Goal: Check status: Check status

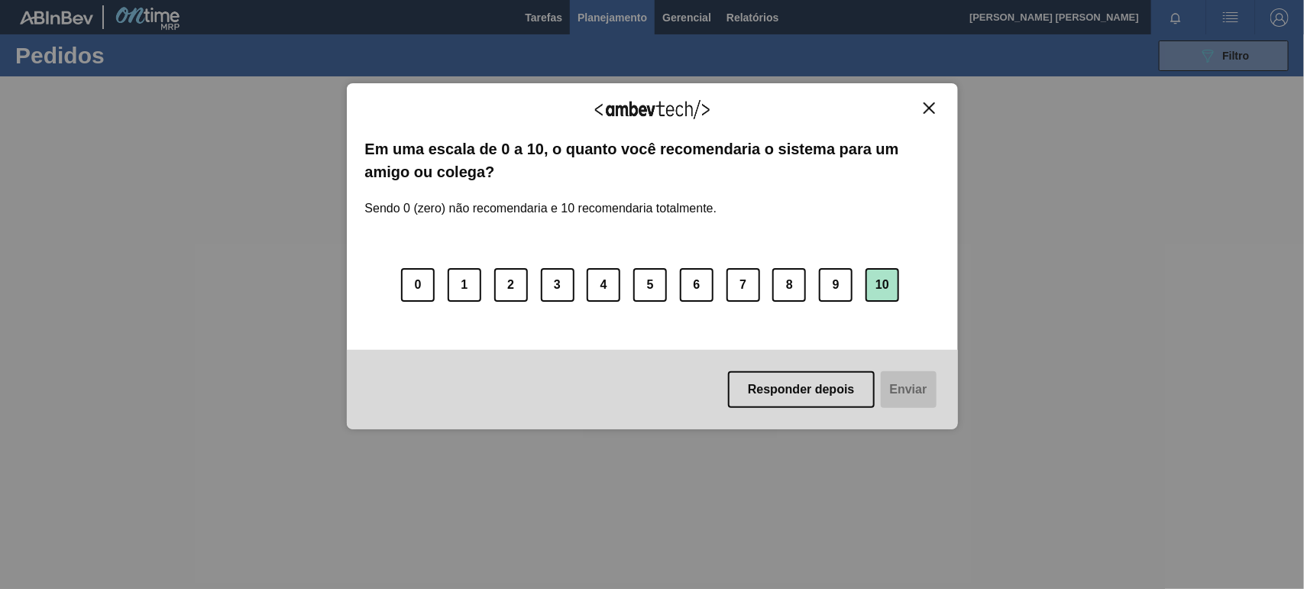
click at [890, 285] on button "10" at bounding box center [883, 285] width 34 height 34
click at [909, 390] on button "Enviar" at bounding box center [907, 389] width 59 height 37
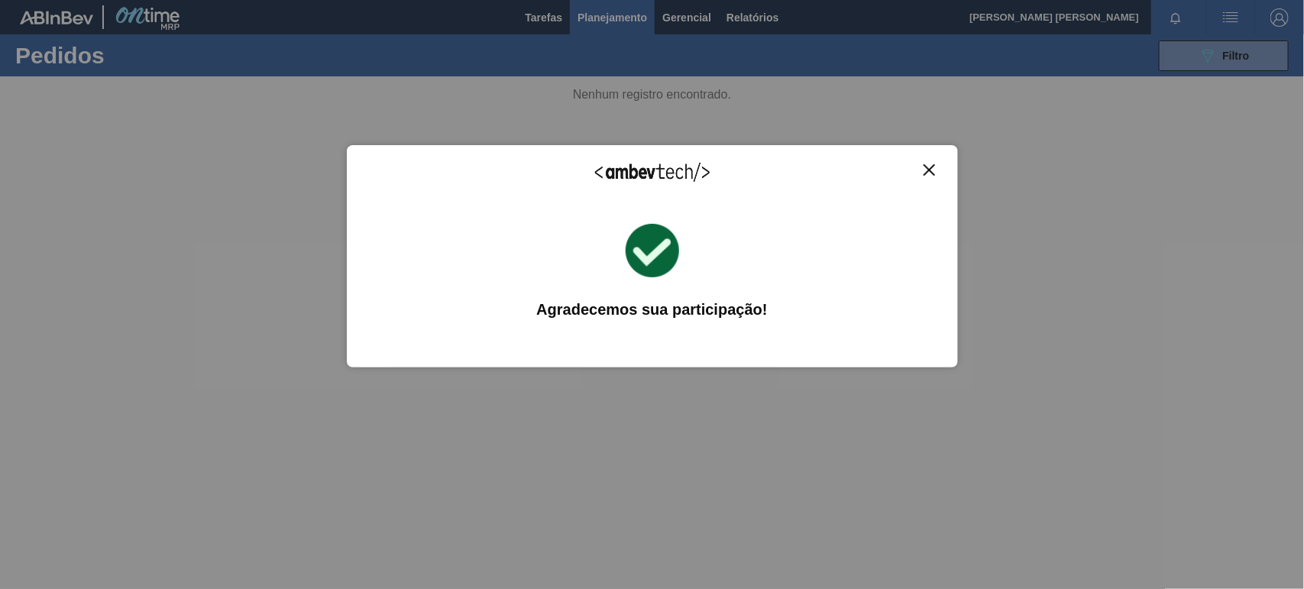
click at [925, 164] on img "Close" at bounding box center [929, 169] width 11 height 11
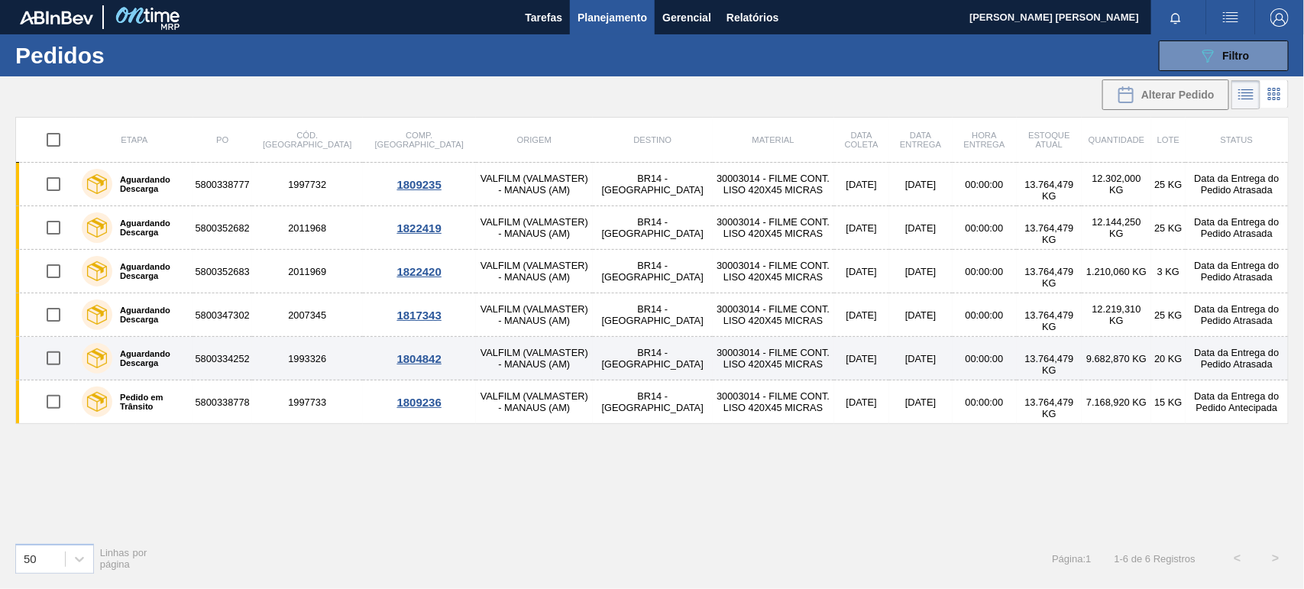
click at [834, 346] on td "[DATE]" at bounding box center [861, 359] width 55 height 44
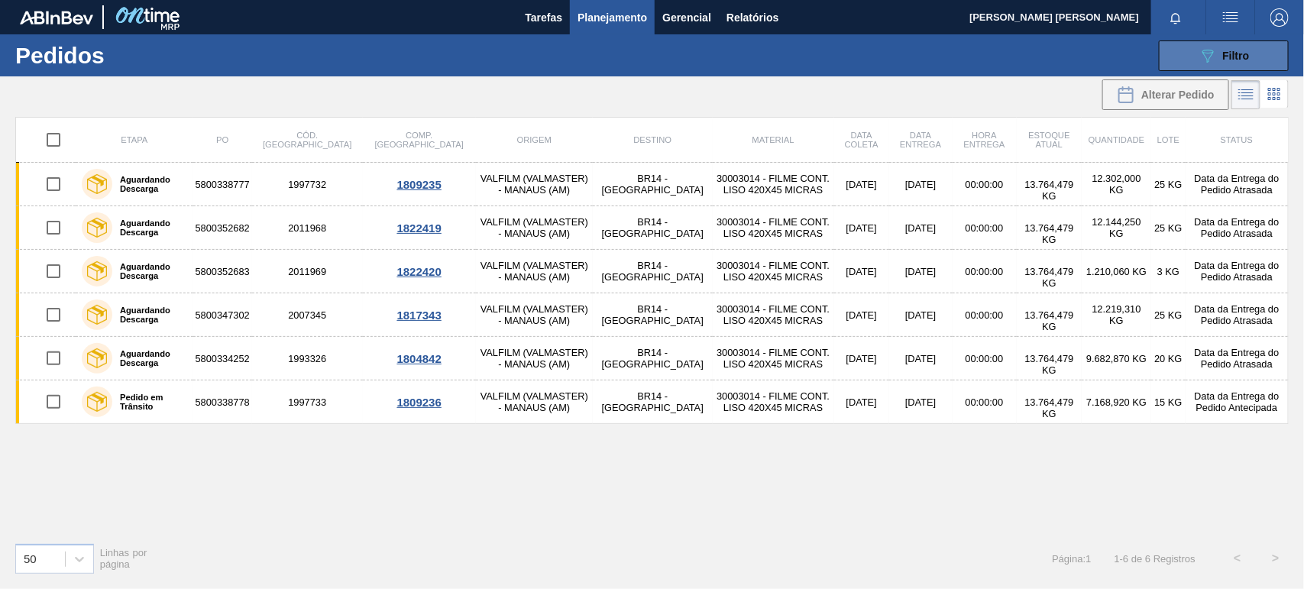
click at [1200, 50] on icon "089F7B8B-B2A5-4AFE-B5C0-19BA573D28AC" at bounding box center [1208, 56] width 18 height 18
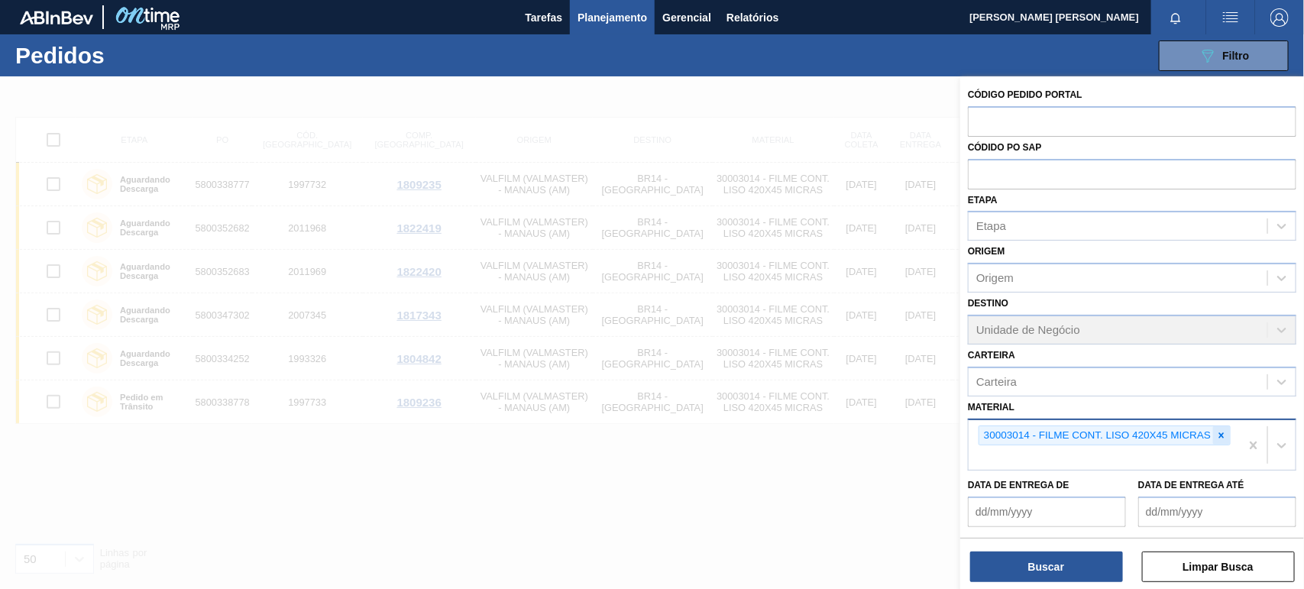
click at [1216, 432] on icon at bounding box center [1221, 435] width 11 height 11
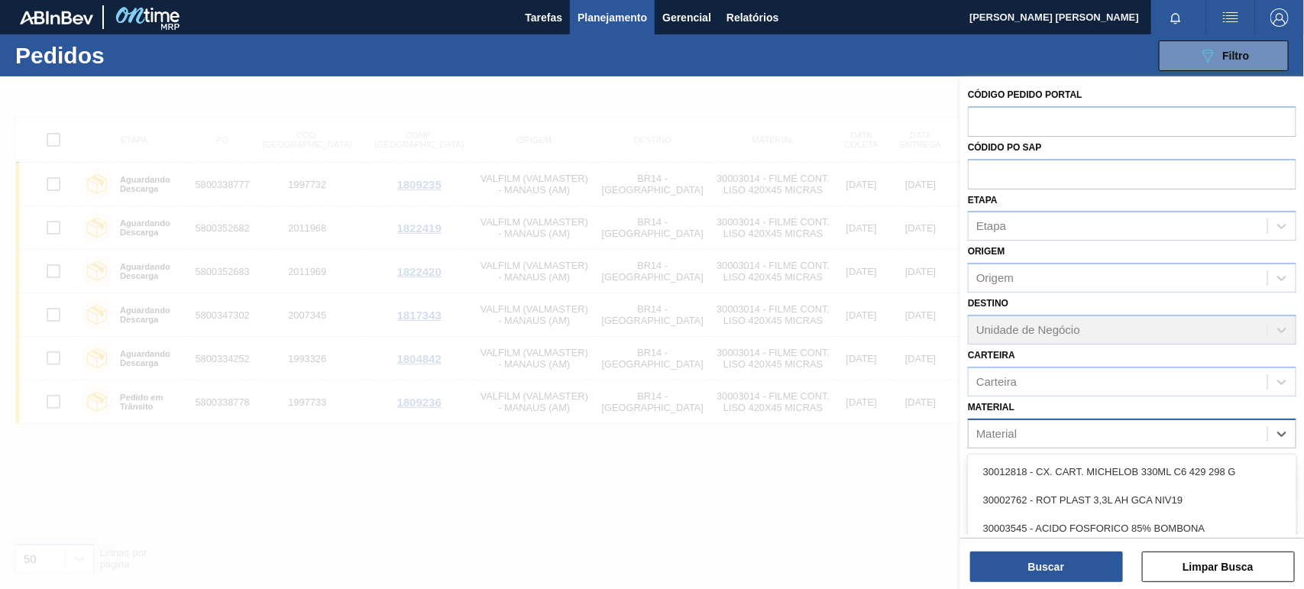
click at [1082, 434] on div "Material" at bounding box center [1118, 434] width 299 height 22
paste input "30031247"
type input "30031247"
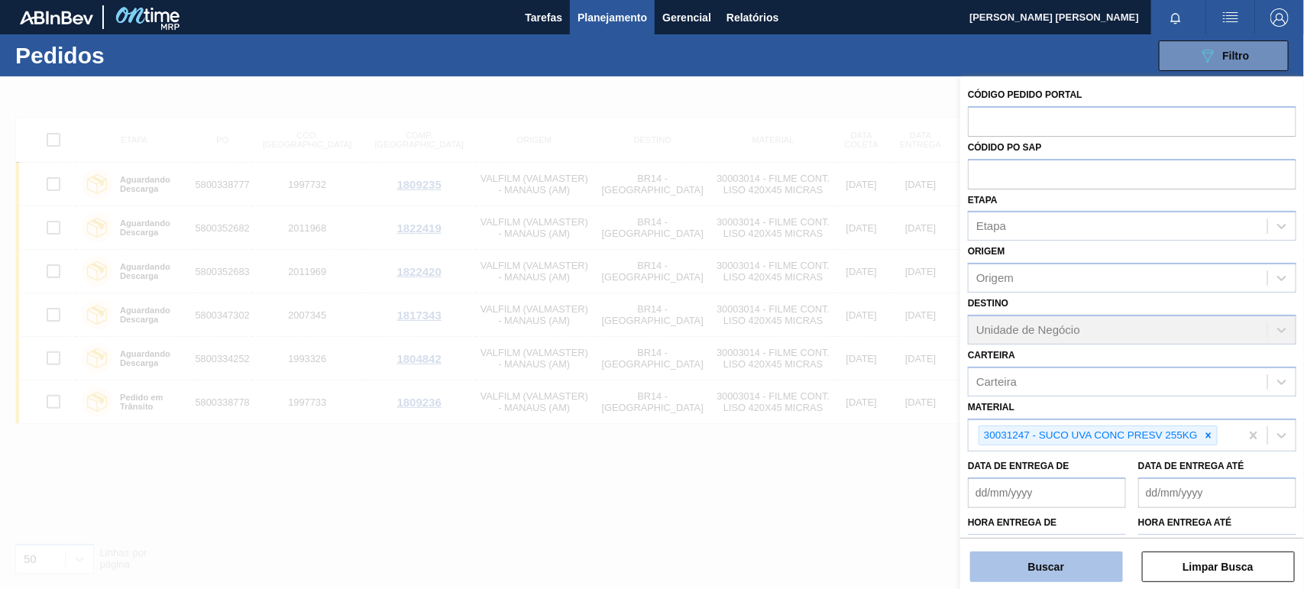
click at [1064, 562] on button "Buscar" at bounding box center [1046, 567] width 153 height 31
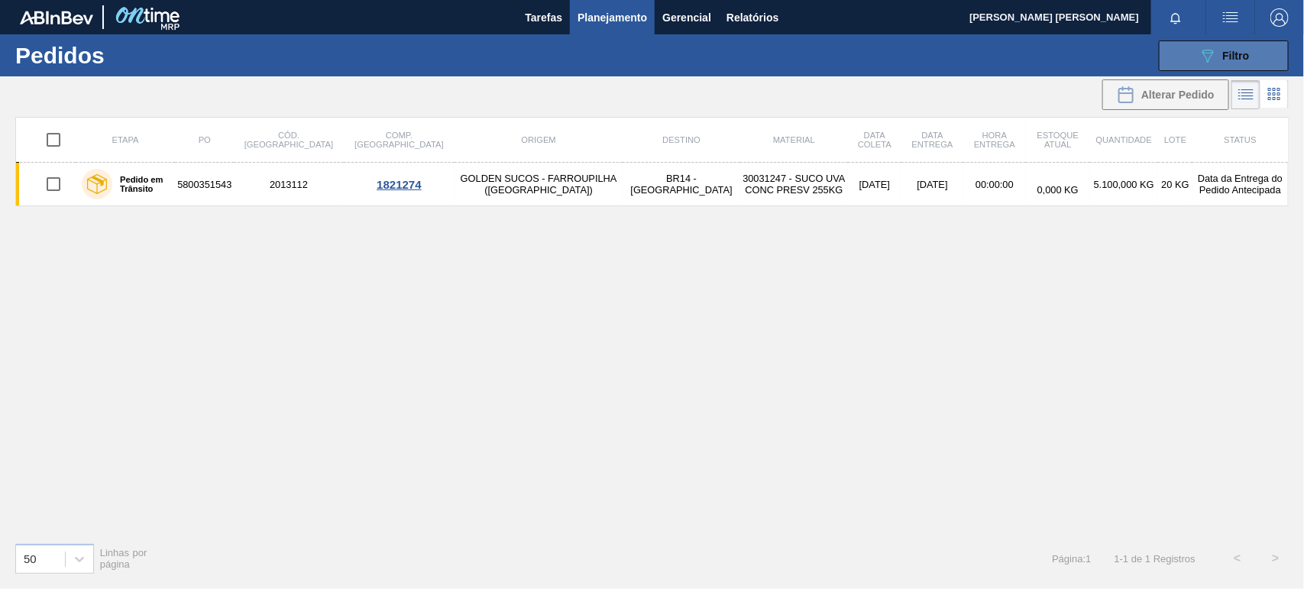
click at [1213, 65] on button "089F7B8B-B2A5-4AFE-B5C0-19BA573D28AC Filtro" at bounding box center [1224, 55] width 130 height 31
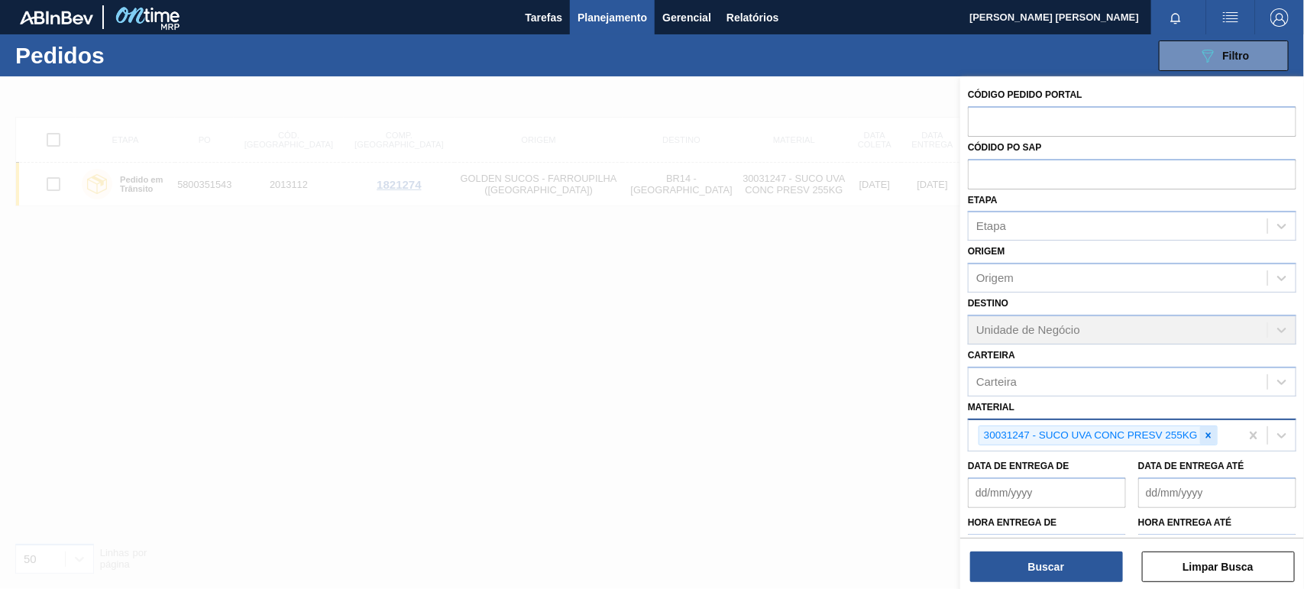
click at [1204, 434] on icon at bounding box center [1208, 435] width 11 height 11
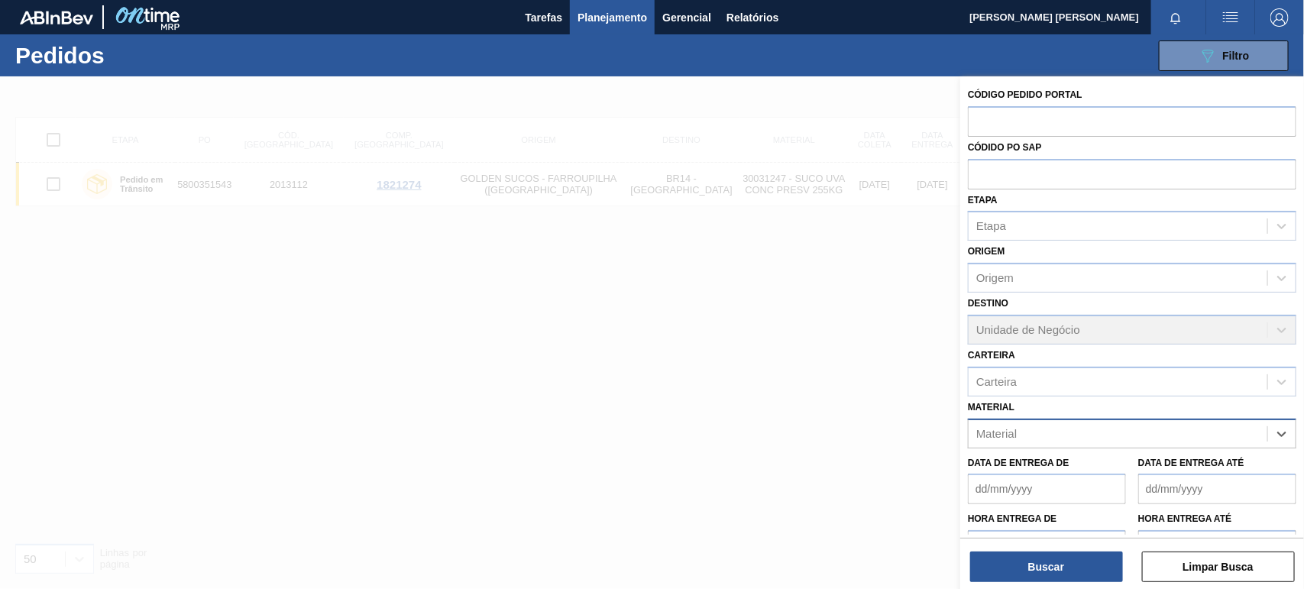
paste input "30030679"
type input "30030679"
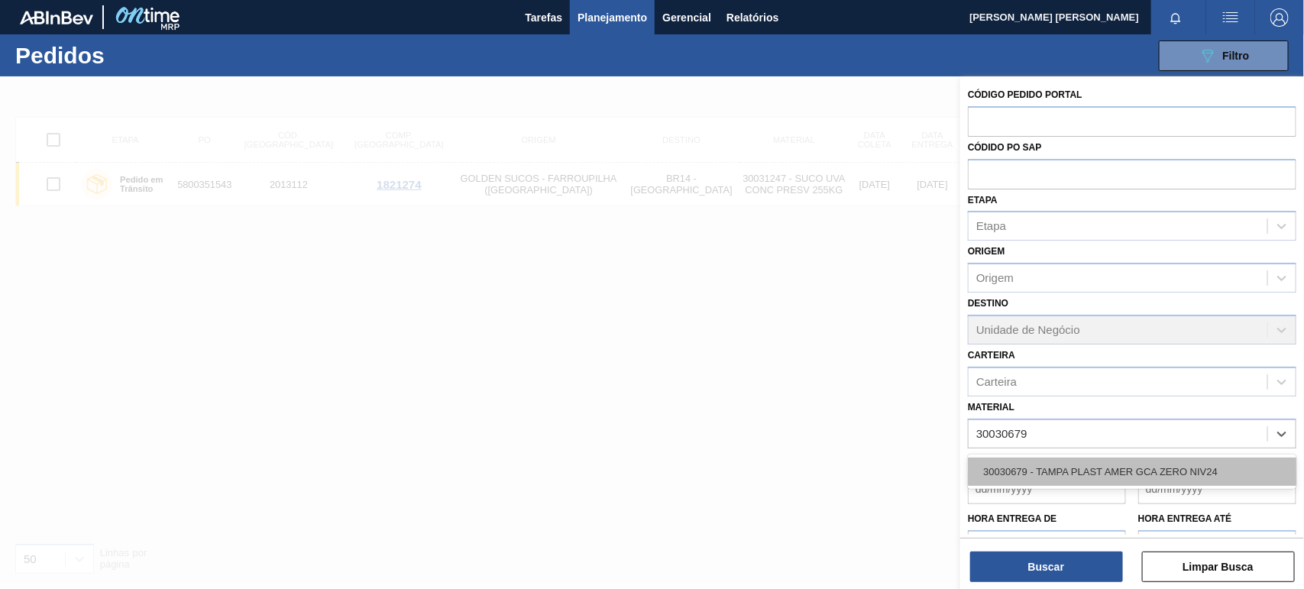
click at [1148, 465] on div "30030679 - TAMPA PLAST AMER GCA ZERO NIV24" at bounding box center [1132, 472] width 329 height 28
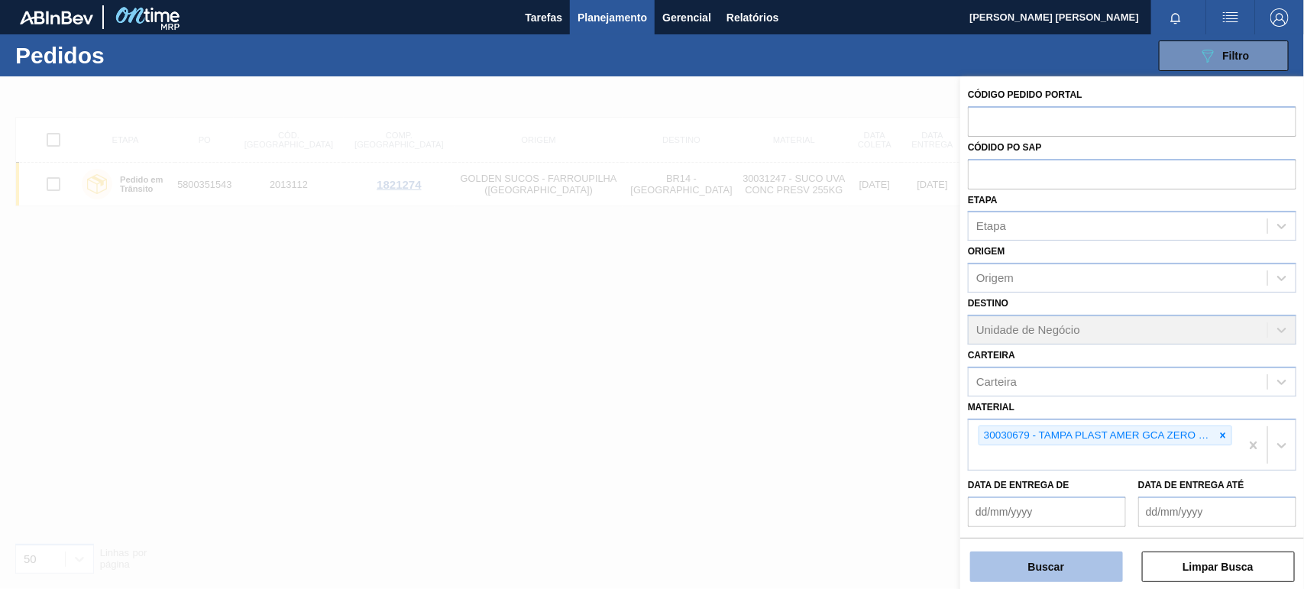
click at [1058, 556] on button "Buscar" at bounding box center [1046, 567] width 153 height 31
